Goal: Information Seeking & Learning: Learn about a topic

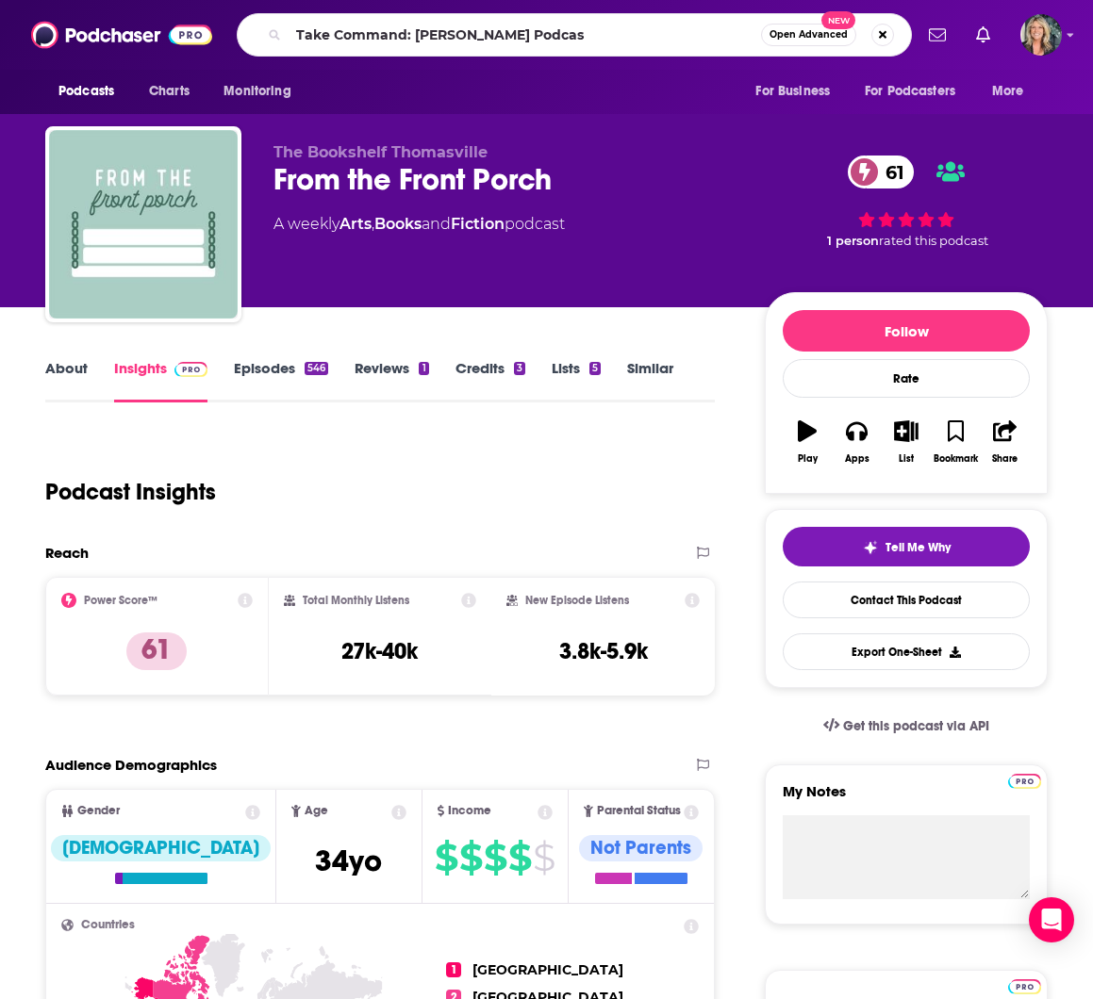
type input "Take Command: [PERSON_NAME] Podcast"
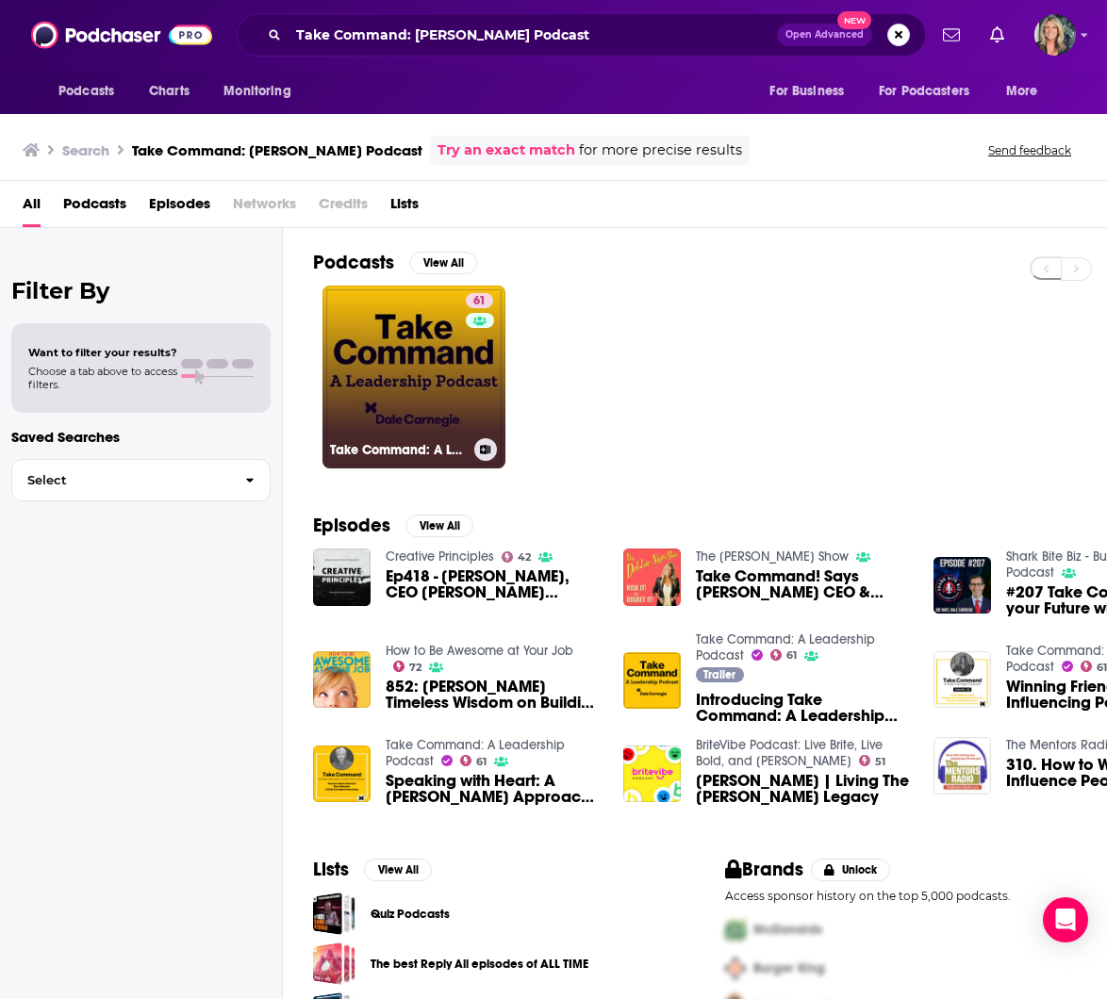
click at [406, 365] on link "61 Take Command: A Leadership Podcast" at bounding box center [413, 377] width 183 height 183
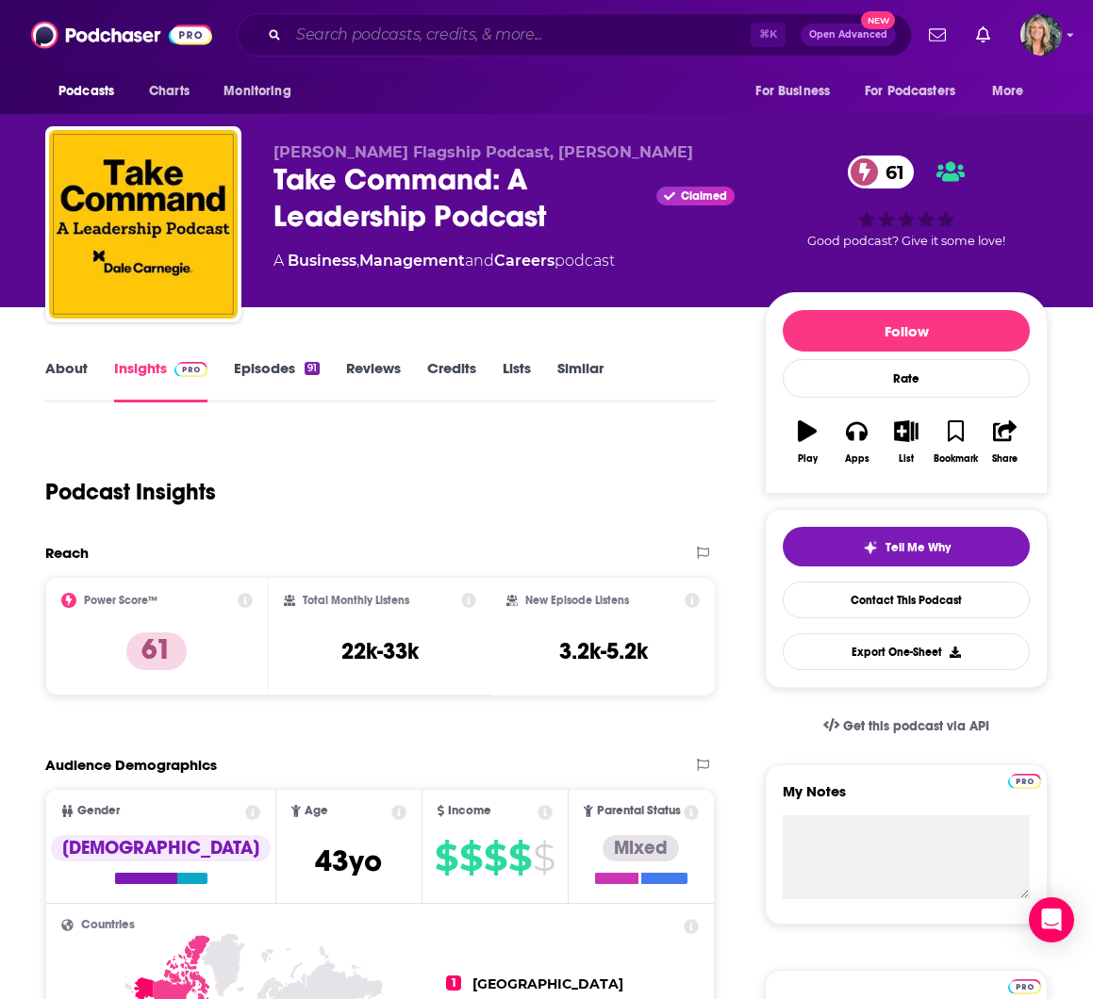
click at [353, 42] on input "Search podcasts, credits, & more..." at bounding box center [519, 35] width 462 height 30
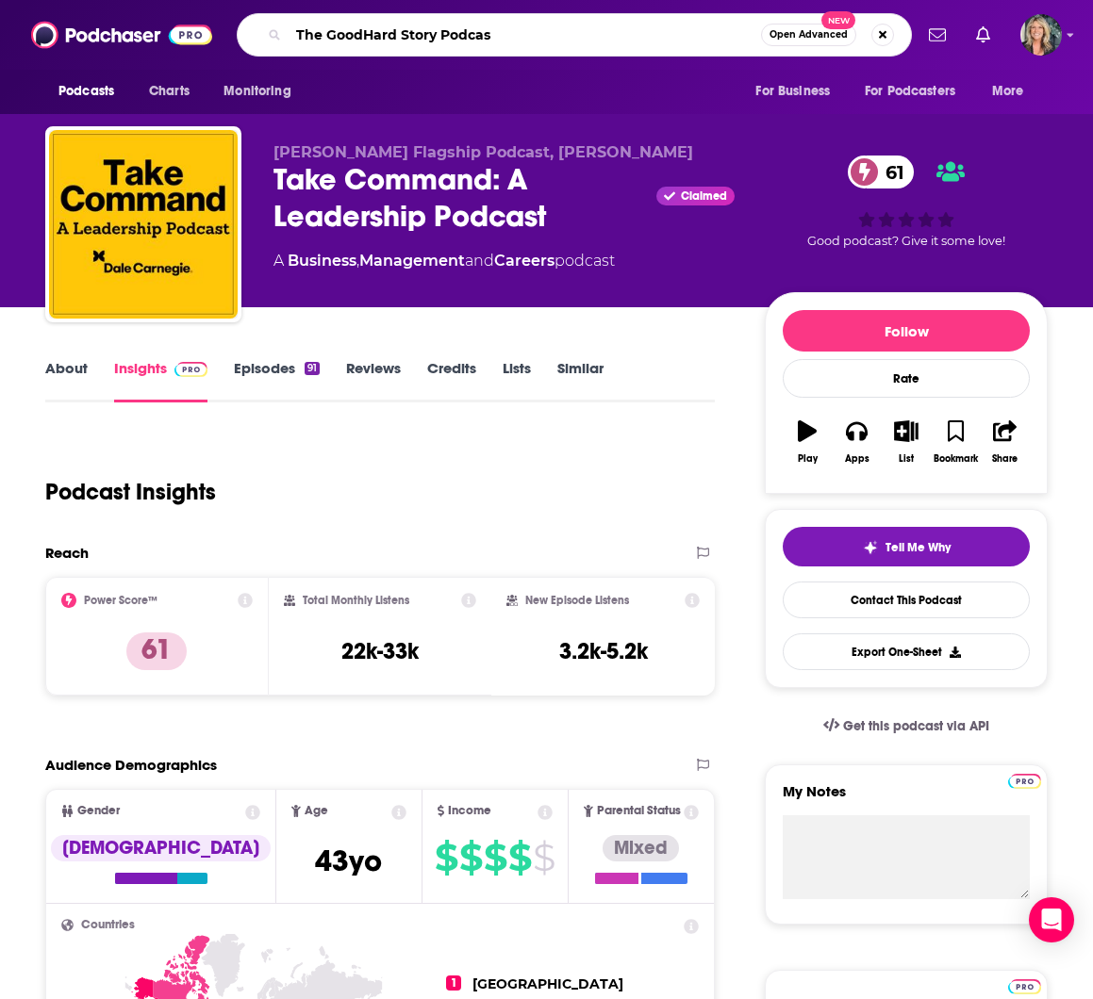
type input "The GoodHard Story Podcast"
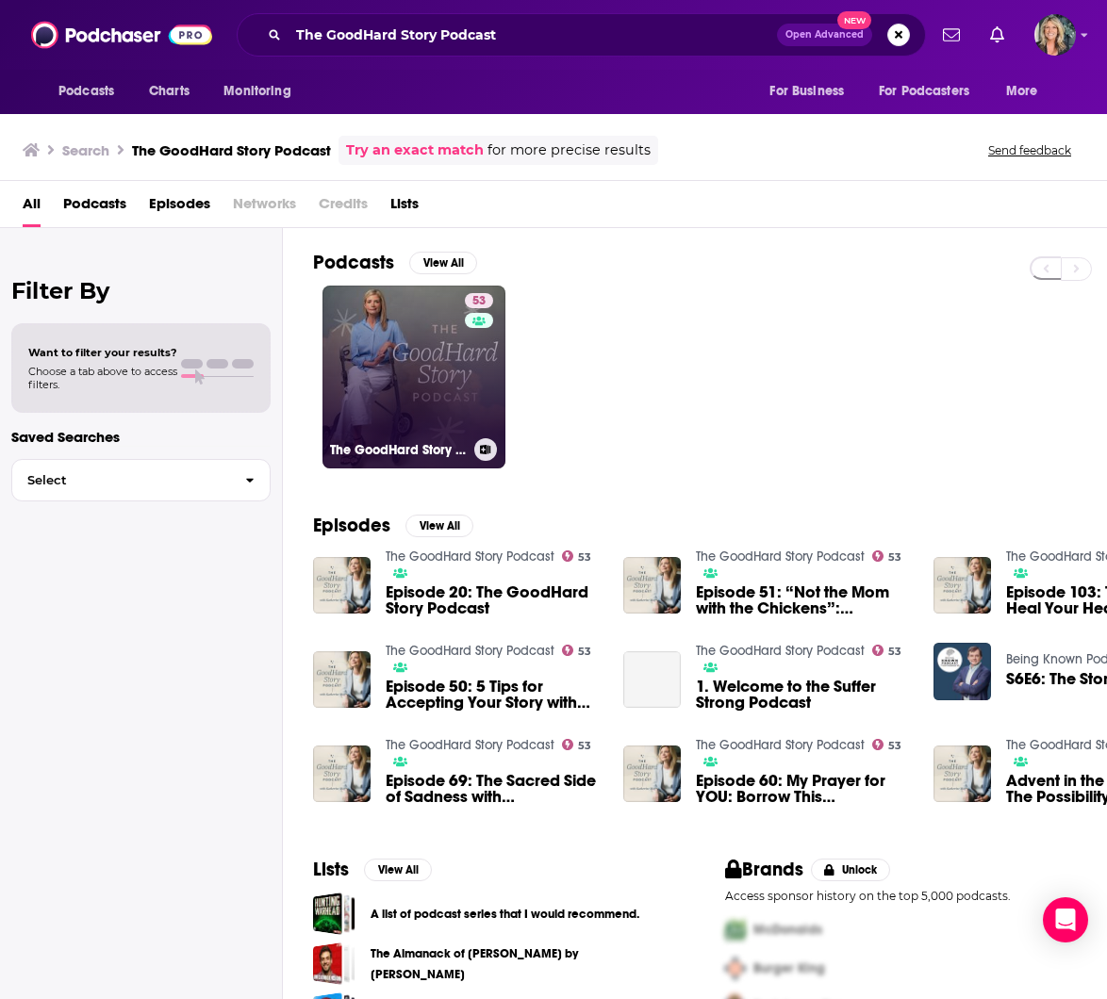
click at [449, 352] on link "53 The GoodHard Story Podcast" at bounding box center [413, 377] width 183 height 183
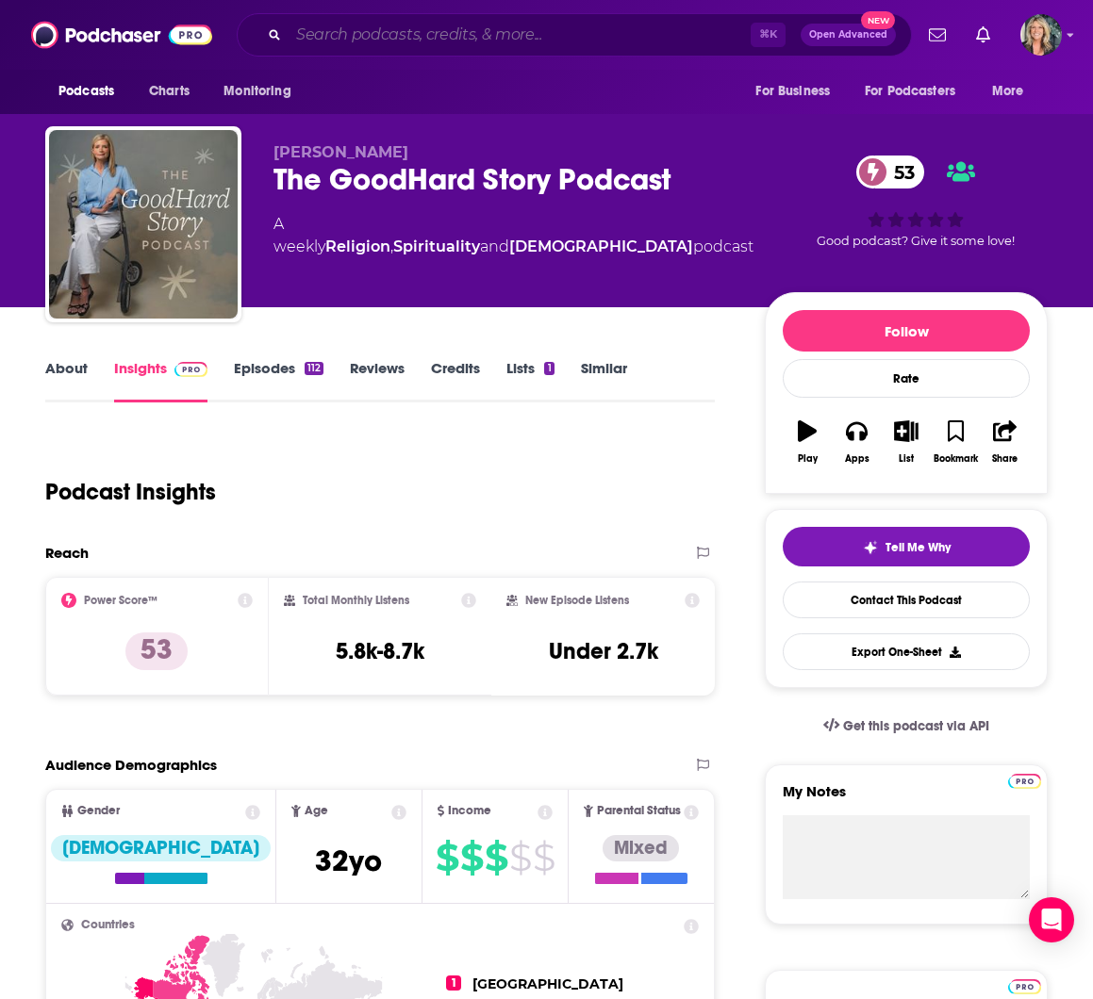
click at [326, 37] on input "Search podcasts, credits, & more..." at bounding box center [519, 35] width 462 height 30
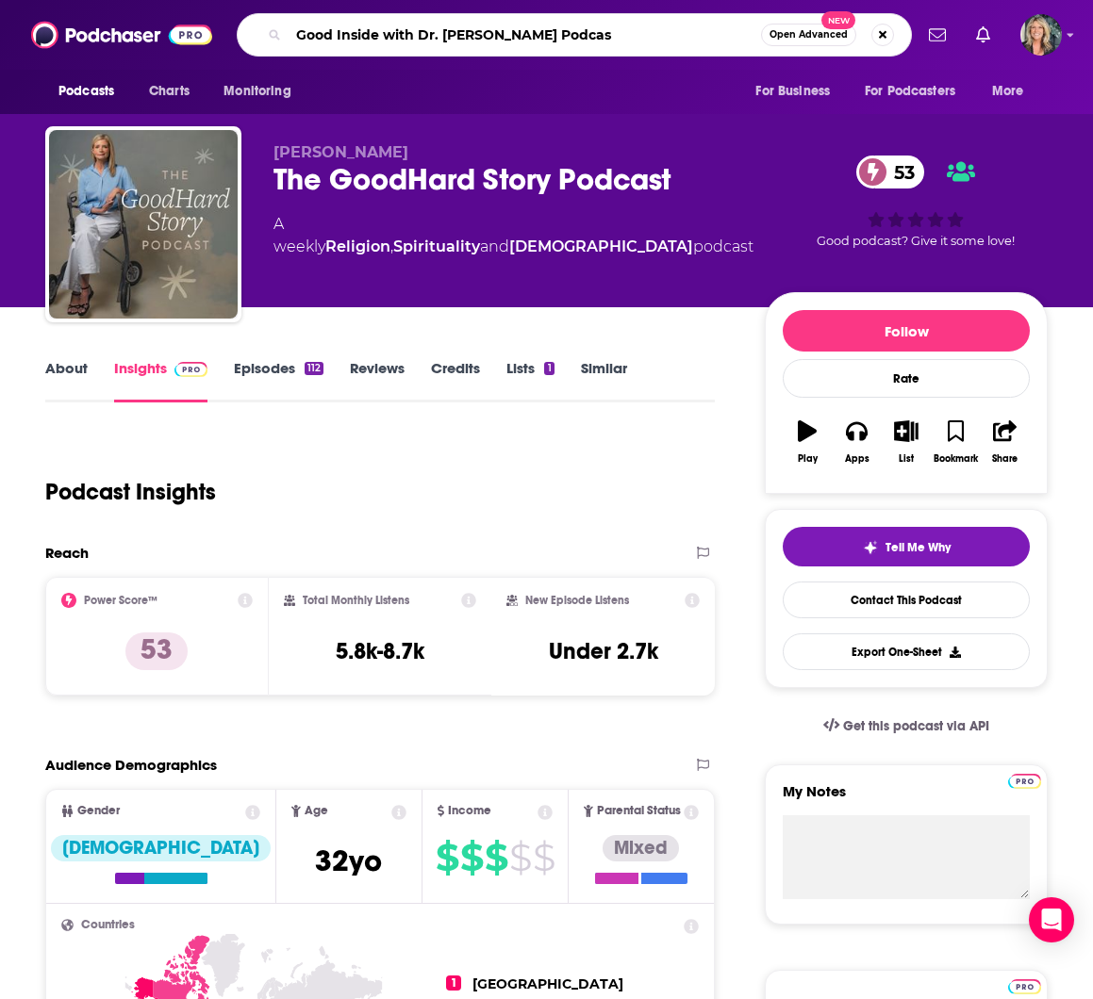
type input "Good Inside with Dr. [PERSON_NAME] Podcast"
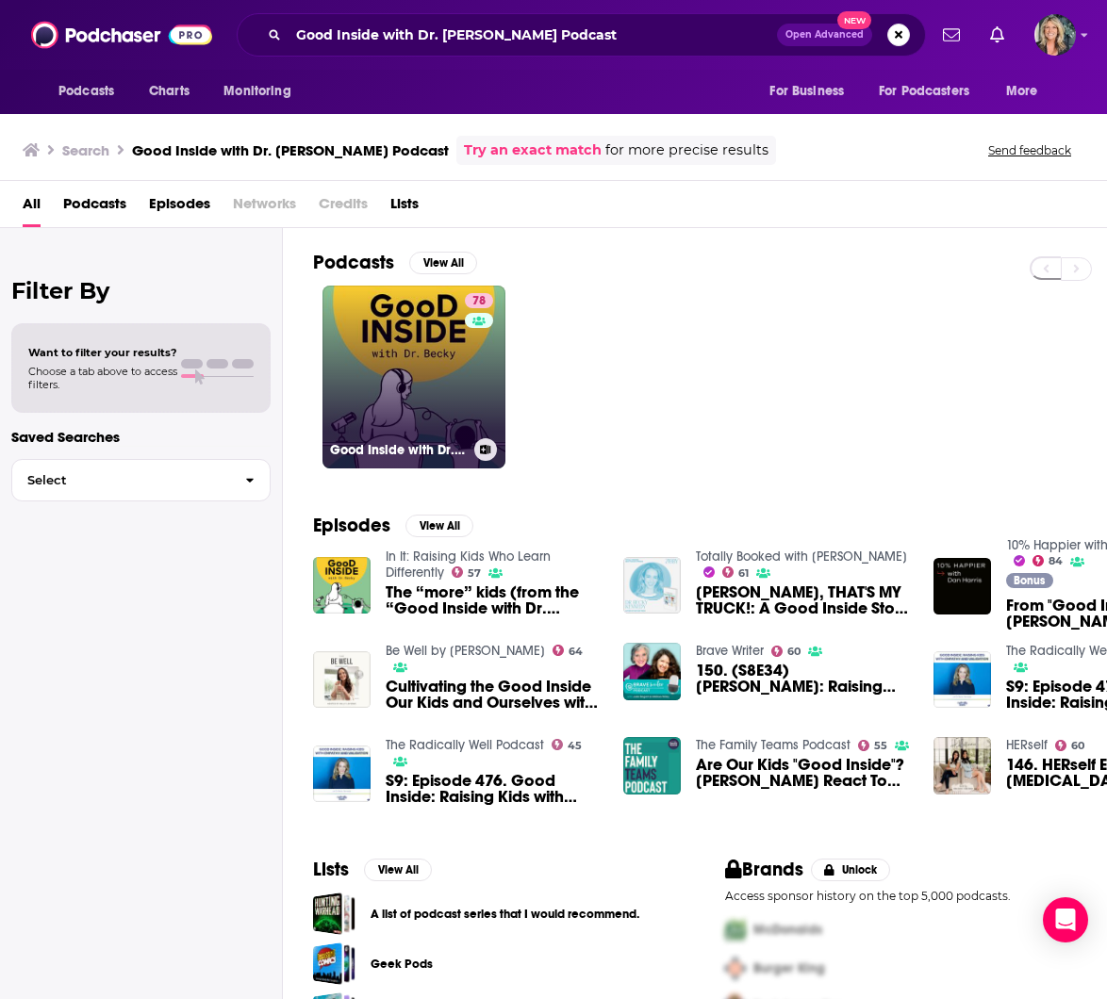
click at [409, 374] on link "78 Good Inside with Dr. [PERSON_NAME]" at bounding box center [413, 377] width 183 height 183
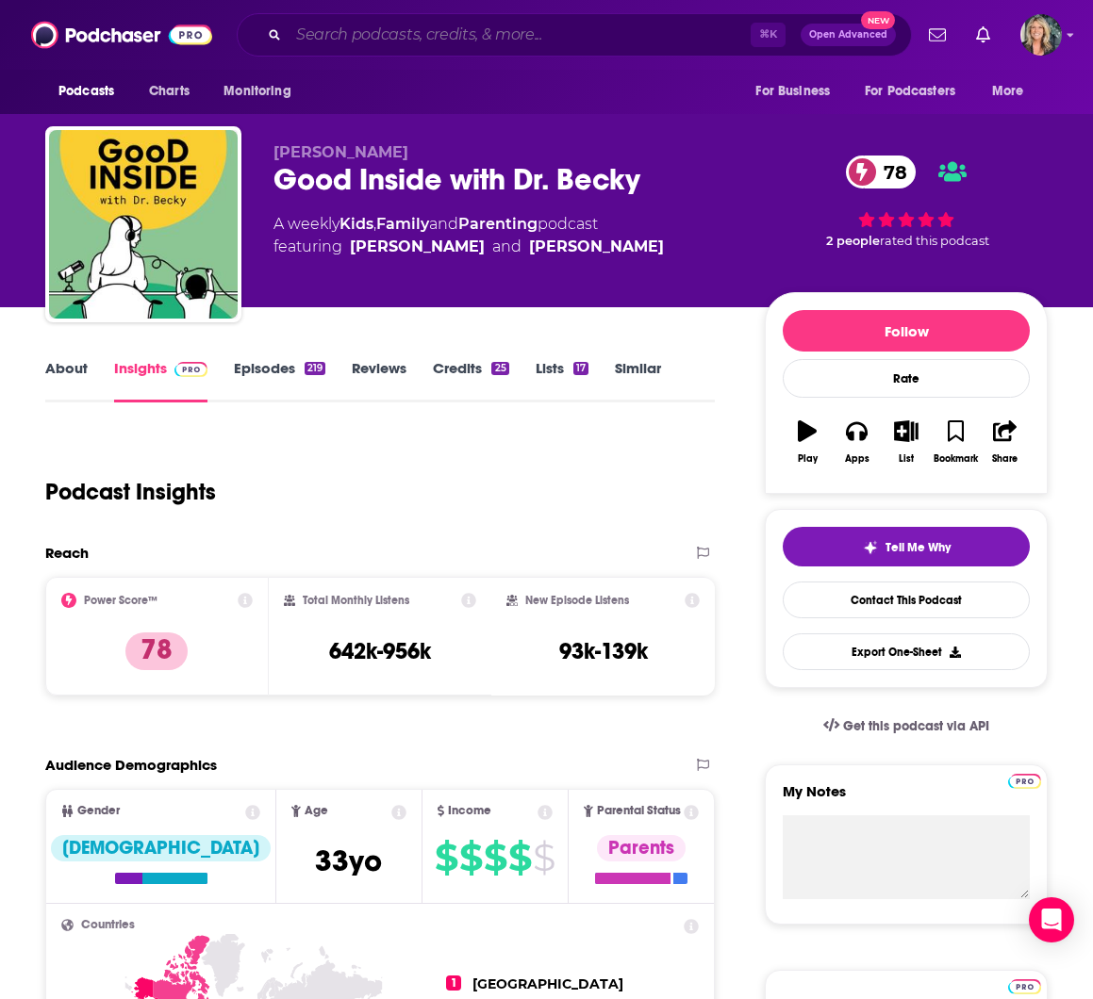
click at [311, 37] on input "Search podcasts, credits, & more..." at bounding box center [519, 35] width 462 height 30
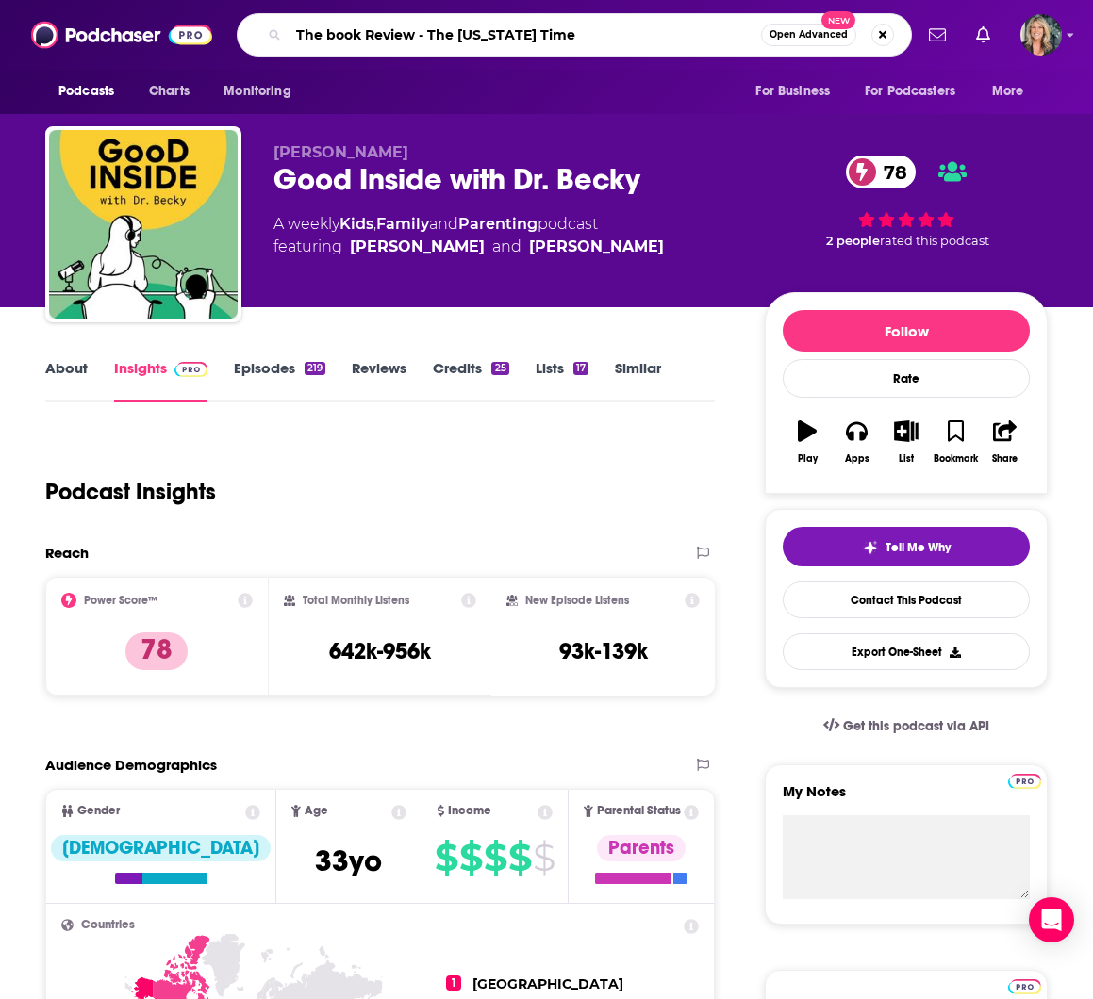
type input "The book Review - The [US_STATE] Times"
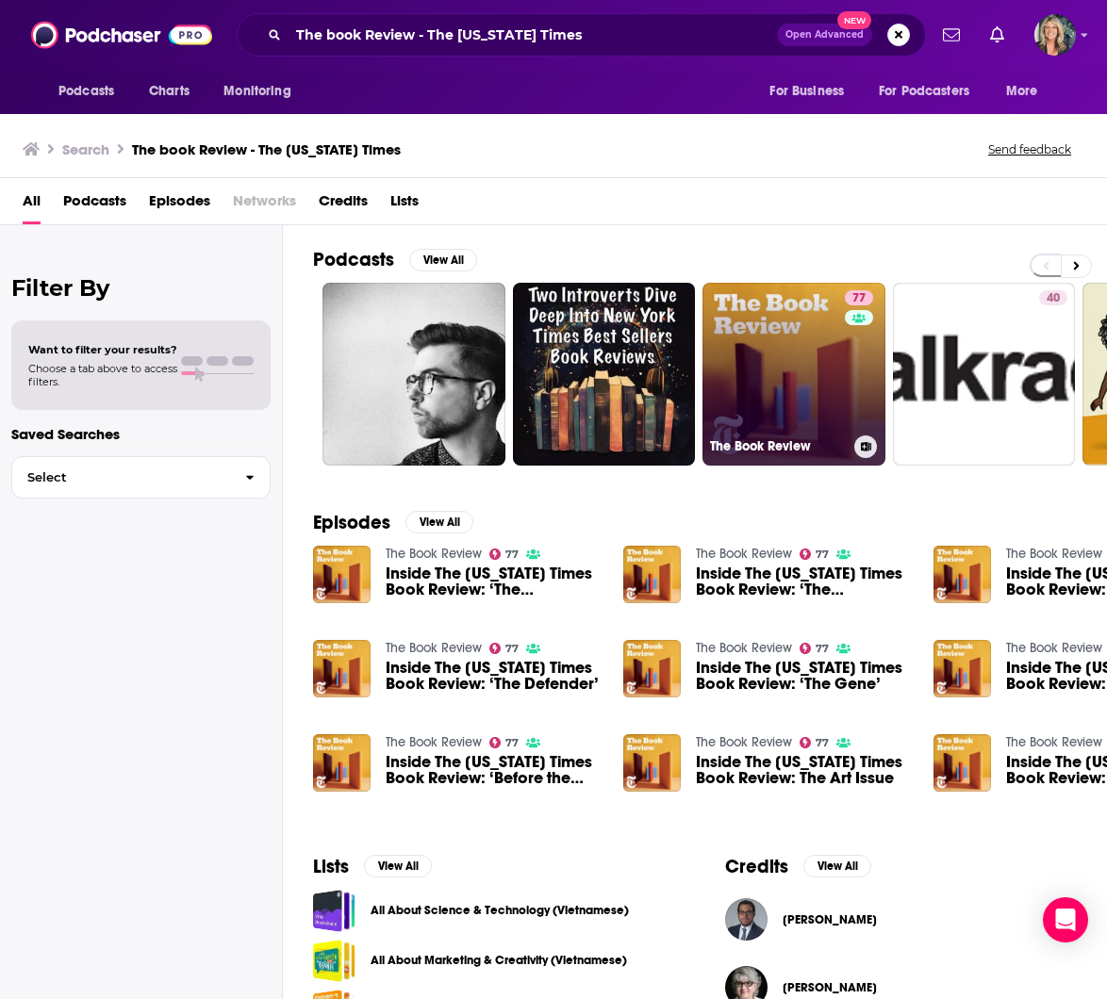
click at [796, 355] on link "77 The Book Review" at bounding box center [793, 374] width 183 height 183
